Goal: Task Accomplishment & Management: Use online tool/utility

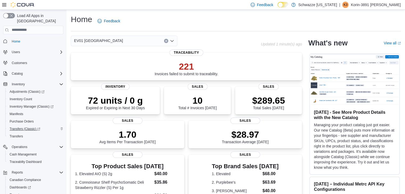
scroll to position [23, 0]
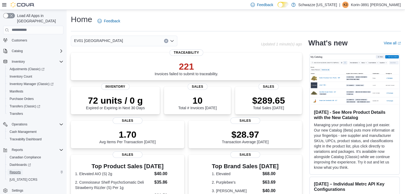
click at [16, 170] on span "Reports" at bounding box center [15, 172] width 11 height 4
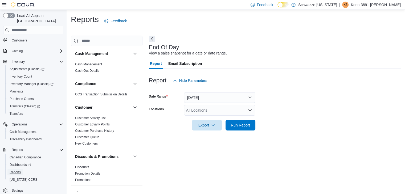
scroll to position [2, 0]
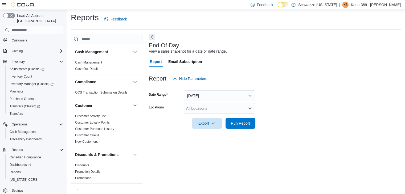
click at [224, 107] on div "All Locations" at bounding box center [219, 108] width 71 height 11
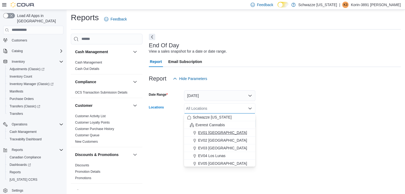
click at [227, 132] on span "EV01 North Valley" at bounding box center [222, 132] width 49 height 5
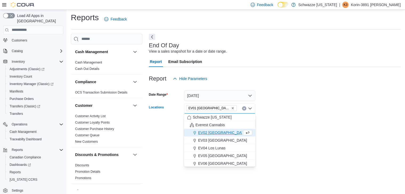
click at [273, 127] on form "Date Range Today Locations EV01 North Valley Combo box. Selected. EV01 North Va…" at bounding box center [275, 106] width 252 height 45
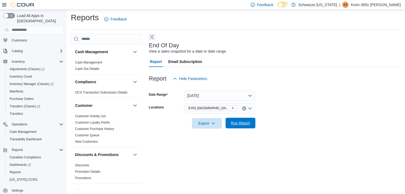
click at [234, 121] on span "Run Report" at bounding box center [240, 123] width 19 height 5
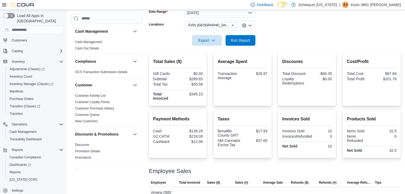
scroll to position [37, 0]
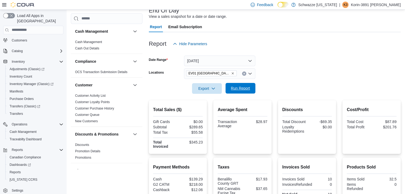
click at [245, 88] on span "Run Report" at bounding box center [240, 88] width 19 height 5
click at [216, 60] on button "Today" at bounding box center [219, 61] width 71 height 11
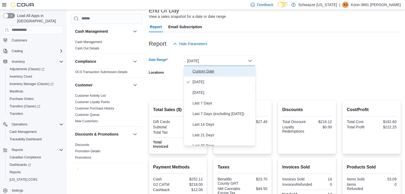
click at [203, 73] on span "Custom Date" at bounding box center [222, 71] width 61 height 6
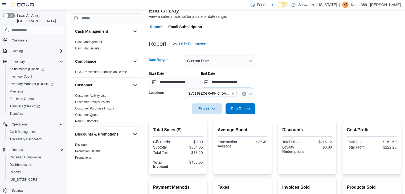
click at [212, 80] on input "**********" at bounding box center [226, 82] width 51 height 11
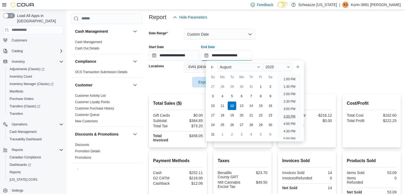
scroll to position [160, 0]
click at [286, 95] on li "12:00 PM" at bounding box center [289, 97] width 18 height 6
type input "**********"
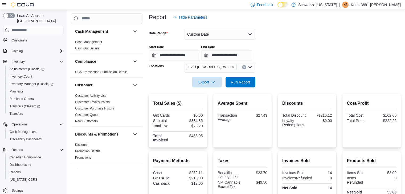
click at [285, 82] on form "**********" at bounding box center [275, 55] width 252 height 65
click at [242, 84] on span "Run Report" at bounding box center [240, 82] width 23 height 11
click at [230, 27] on div at bounding box center [275, 26] width 252 height 6
drag, startPoint x: 230, startPoint y: 27, endPoint x: 216, endPoint y: 30, distance: 14.7
click at [216, 30] on button "Custom Date" at bounding box center [219, 34] width 71 height 11
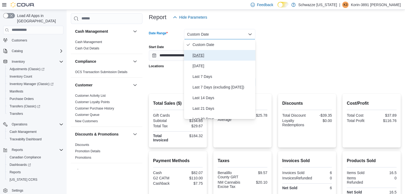
click at [216, 60] on button "Today" at bounding box center [219, 55] width 71 height 11
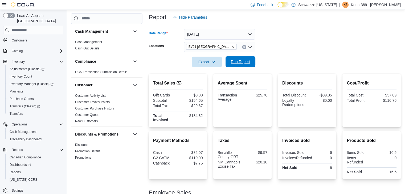
click at [239, 67] on span "Run Report" at bounding box center [240, 61] width 23 height 11
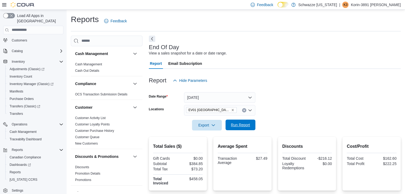
click at [238, 124] on span "Run Report" at bounding box center [240, 124] width 19 height 5
click at [247, 127] on span "Run Report" at bounding box center [240, 124] width 19 height 5
